Goal: Transaction & Acquisition: Subscribe to service/newsletter

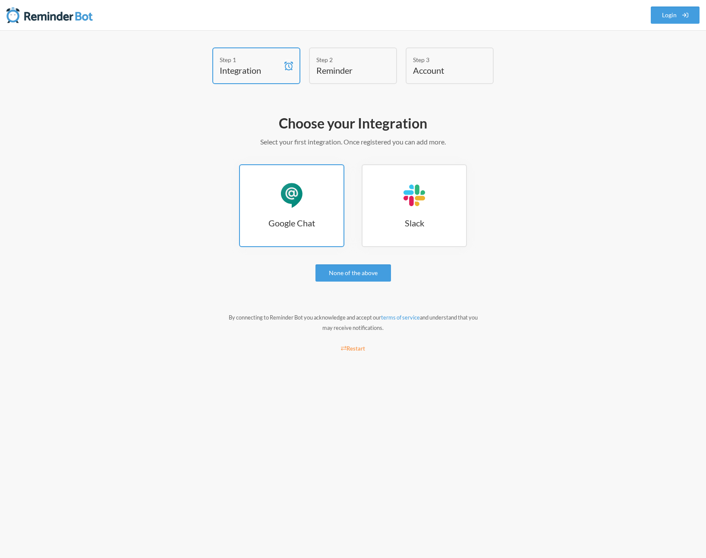
click at [295, 199] on div "Google Chat" at bounding box center [292, 196] width 26 height 26
click at [300, 206] on div "Google Chat" at bounding box center [292, 196] width 26 height 26
click at [285, 227] on h3 "Google Chat" at bounding box center [292, 223] width 104 height 12
